Goal: Task Accomplishment & Management: Manage account settings

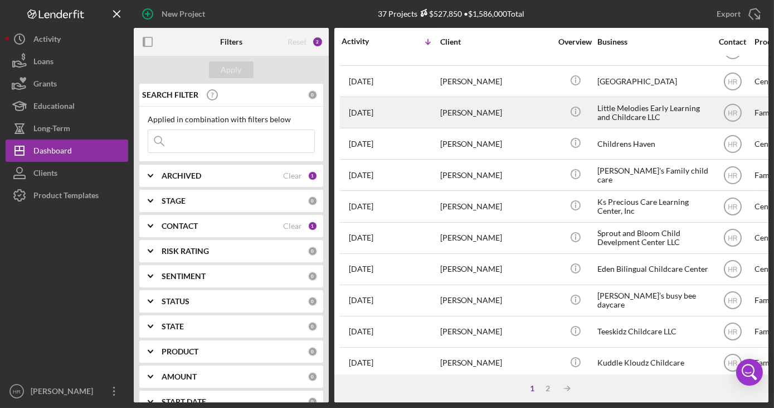
scroll to position [202, 0]
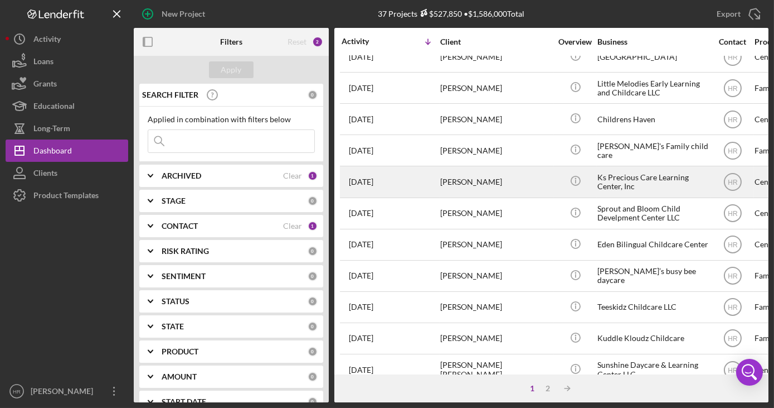
click at [621, 184] on div "Ks Precious Care Learning Center, Inc" at bounding box center [654, 182] width 112 height 30
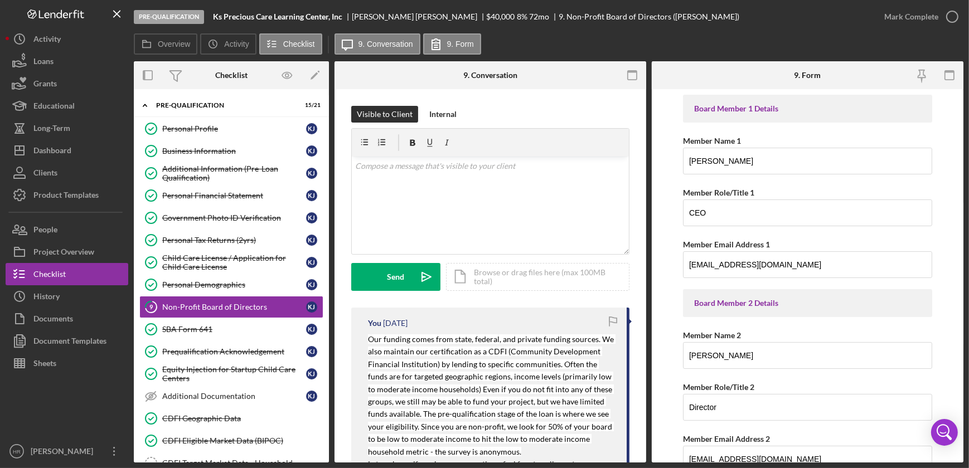
scroll to position [28, 0]
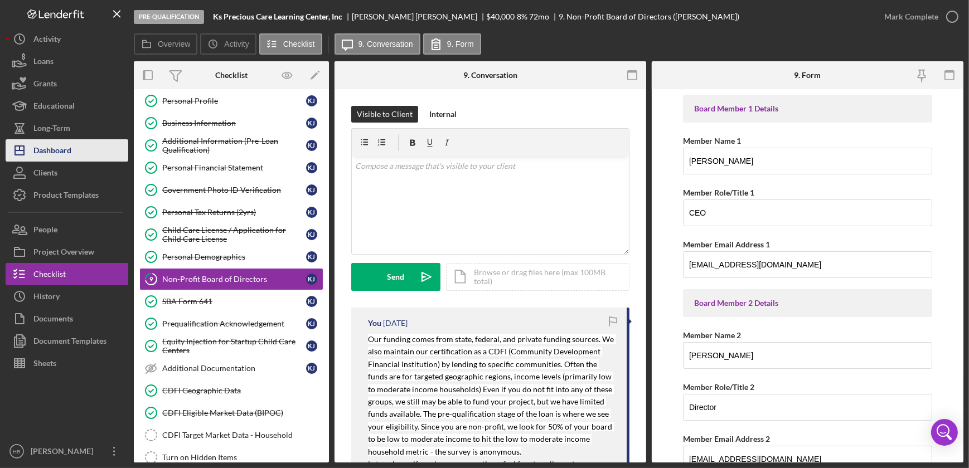
click at [61, 154] on div "Dashboard" at bounding box center [52, 151] width 38 height 25
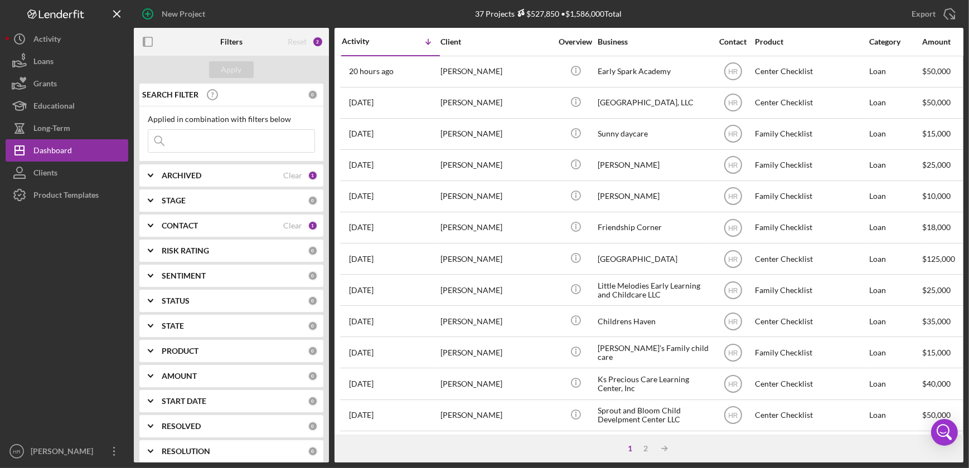
drag, startPoint x: 197, startPoint y: 219, endPoint x: 191, endPoint y: 234, distance: 16.3
click at [196, 219] on div "CONTACT Clear 1" at bounding box center [240, 226] width 156 height 22
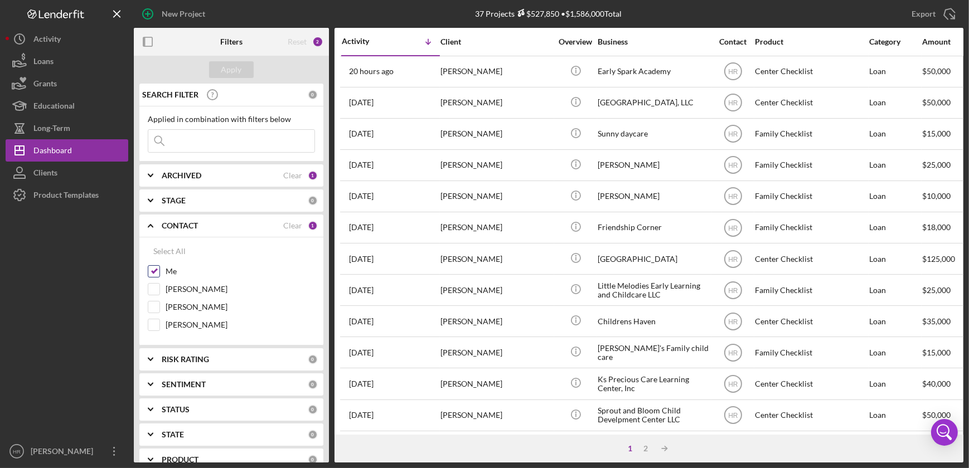
click at [164, 276] on div "Me" at bounding box center [231, 274] width 167 height 18
click at [164, 272] on div "Me" at bounding box center [231, 274] width 167 height 18
click at [174, 322] on label "[PERSON_NAME]" at bounding box center [240, 324] width 149 height 11
click at [159, 322] on input "[PERSON_NAME]" at bounding box center [153, 324] width 11 height 11
checkbox input "true"
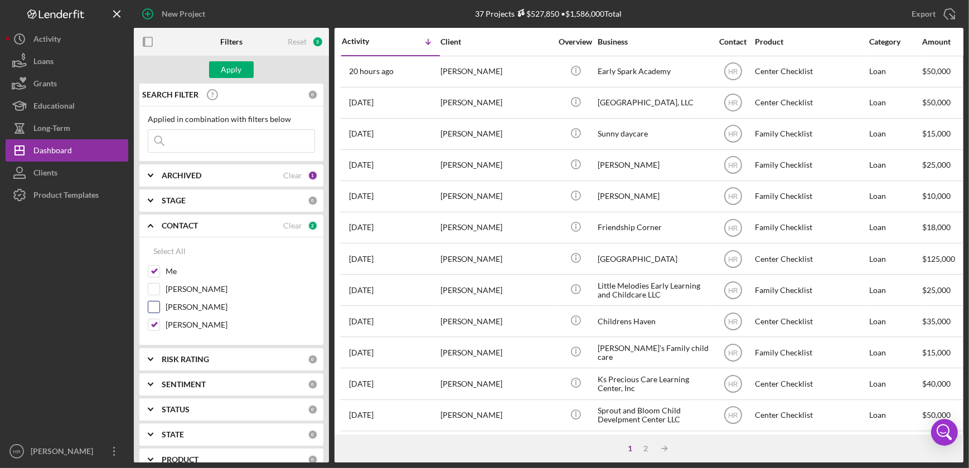
click at [173, 306] on label "[PERSON_NAME]" at bounding box center [240, 307] width 149 height 11
click at [159, 306] on input "[PERSON_NAME]" at bounding box center [153, 307] width 11 height 11
checkbox input "true"
click at [176, 327] on label "[PERSON_NAME]" at bounding box center [240, 324] width 149 height 11
click at [159, 327] on input "[PERSON_NAME]" at bounding box center [153, 324] width 11 height 11
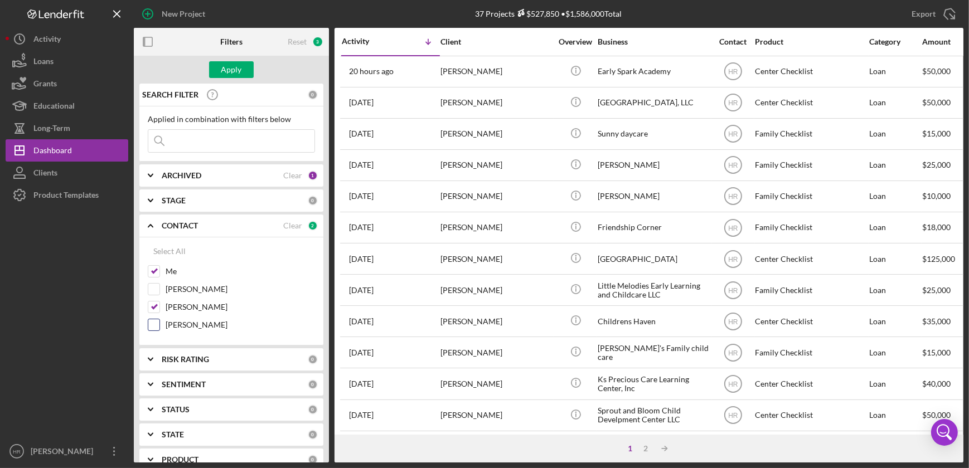
click at [176, 327] on label "[PERSON_NAME]" at bounding box center [240, 324] width 149 height 11
click at [159, 327] on input "[PERSON_NAME]" at bounding box center [153, 324] width 11 height 11
checkbox input "true"
click at [161, 268] on div "Me" at bounding box center [231, 274] width 167 height 18
click at [152, 270] on input "Me" at bounding box center [153, 271] width 11 height 11
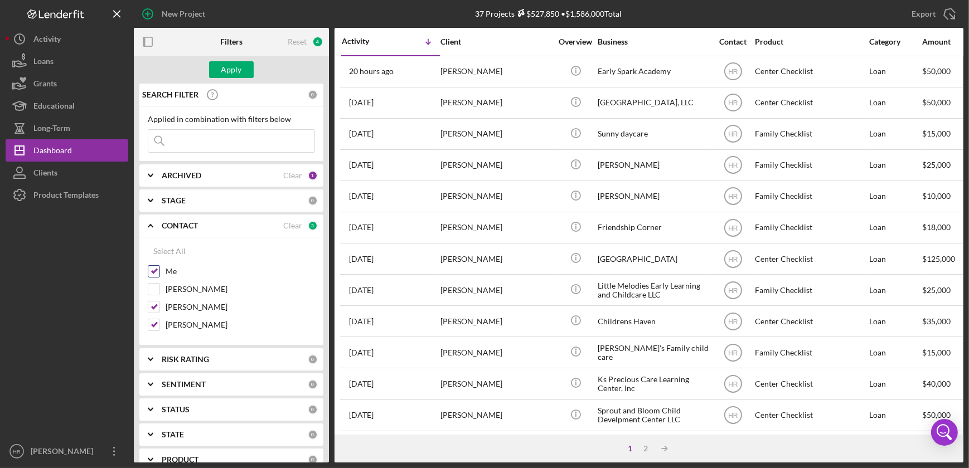
checkbox input "false"
click at [234, 72] on div "Apply" at bounding box center [231, 69] width 21 height 17
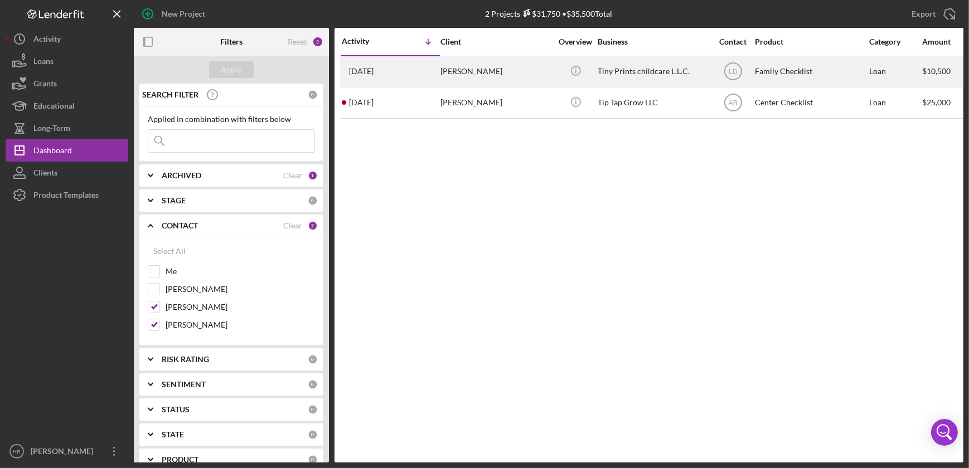
click at [484, 72] on div "[PERSON_NAME]" at bounding box center [496, 72] width 112 height 30
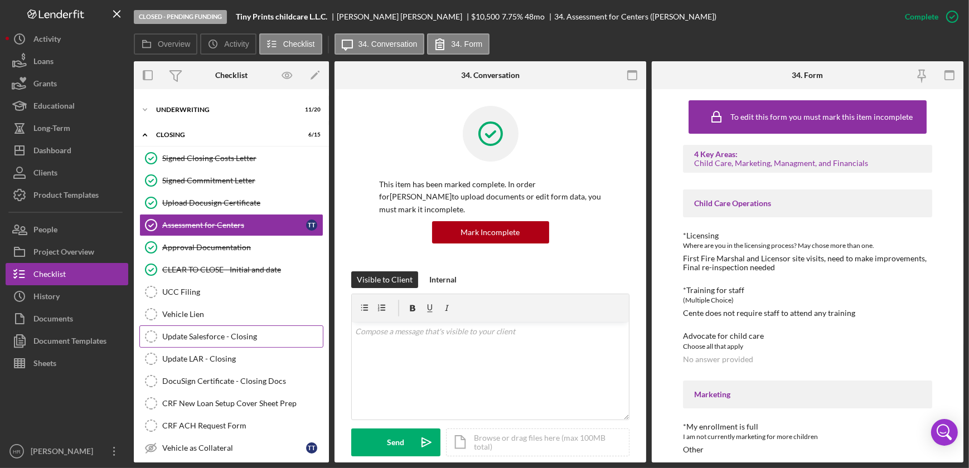
scroll to position [124, 0]
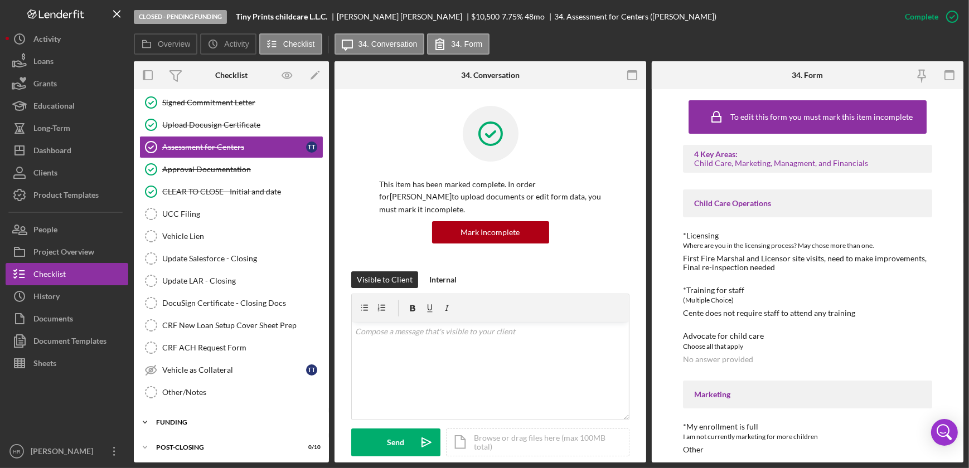
click at [178, 407] on div "Funding" at bounding box center [235, 422] width 159 height 7
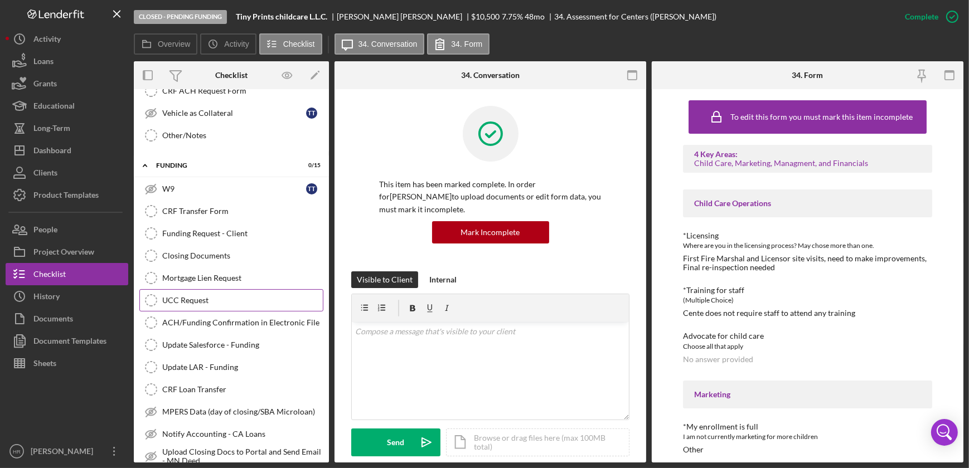
scroll to position [463, 0]
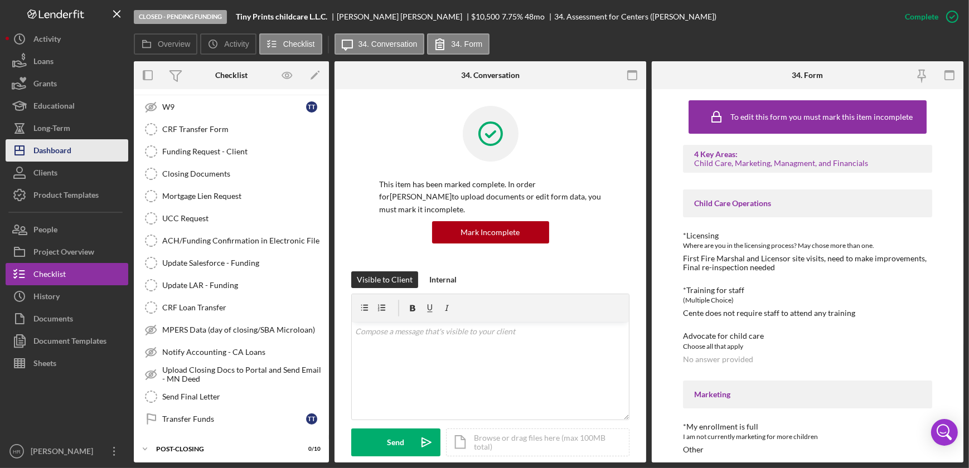
click at [57, 154] on div "Dashboard" at bounding box center [52, 151] width 38 height 25
